Goal: Information Seeking & Learning: Learn about a topic

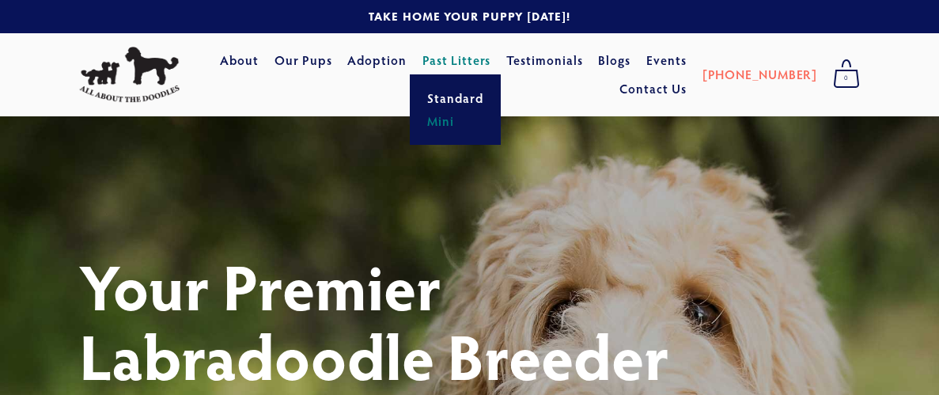
click at [477, 123] on link "Mini" at bounding box center [455, 121] width 66 height 22
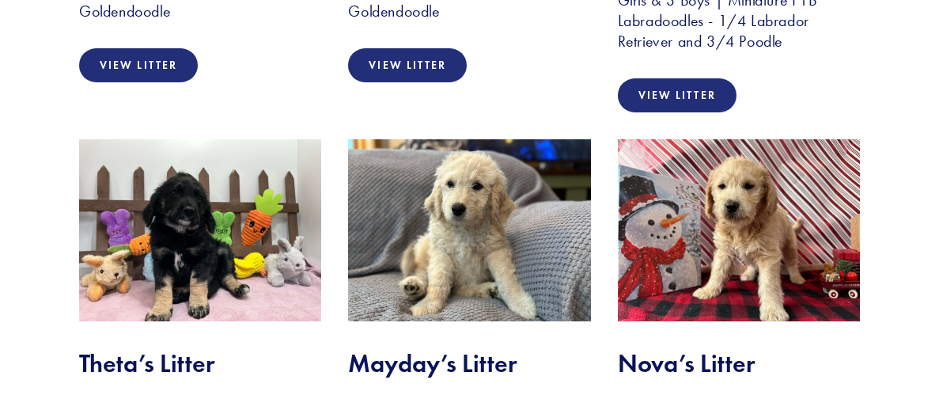
scroll to position [3928, 0]
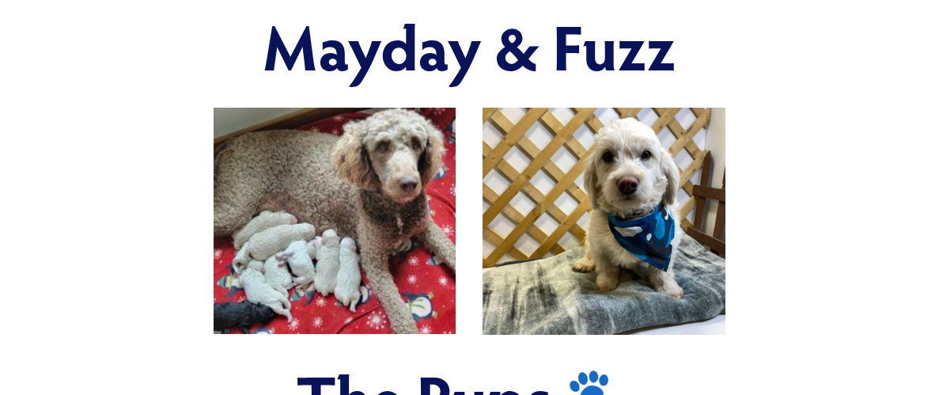
scroll to position [587, 0]
